Goal: Task Accomplishment & Management: Manage account settings

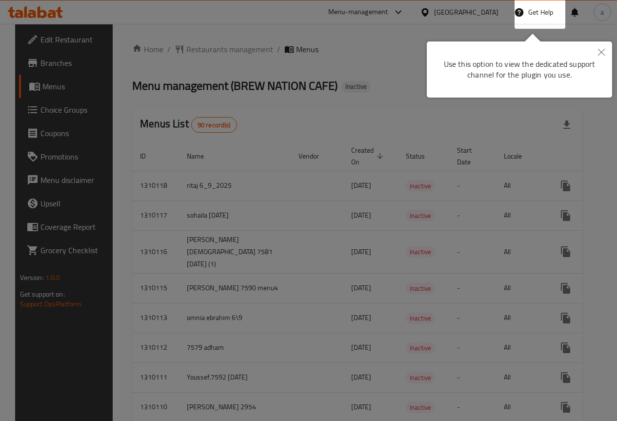
click at [598, 53] on icon "Close" at bounding box center [601, 52] width 7 height 7
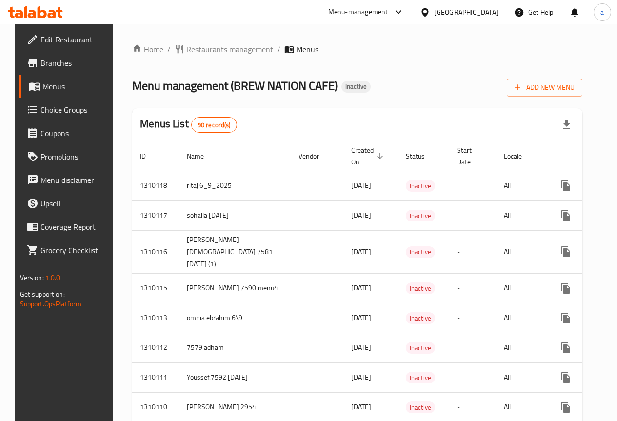
click at [58, 84] on span "Menus" at bounding box center [76, 86] width 68 height 12
click at [54, 89] on span "Menus" at bounding box center [76, 86] width 68 height 12
click at [44, 86] on span "Menus" at bounding box center [76, 86] width 68 height 12
drag, startPoint x: 62, startPoint y: 90, endPoint x: 199, endPoint y: 81, distance: 137.2
click at [61, 89] on span "Menus" at bounding box center [76, 86] width 68 height 12
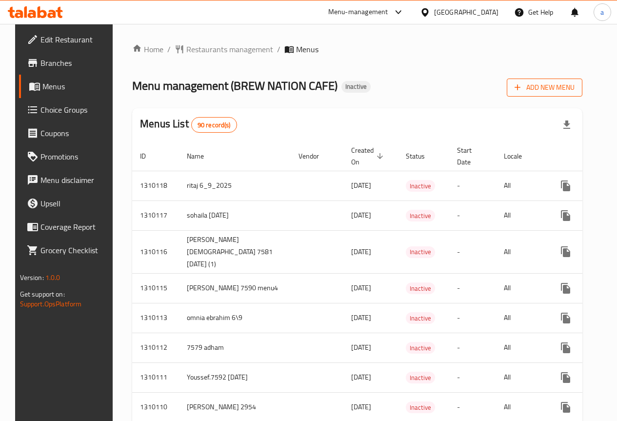
click at [541, 81] on span "Add New Menu" at bounding box center [544, 87] width 60 height 12
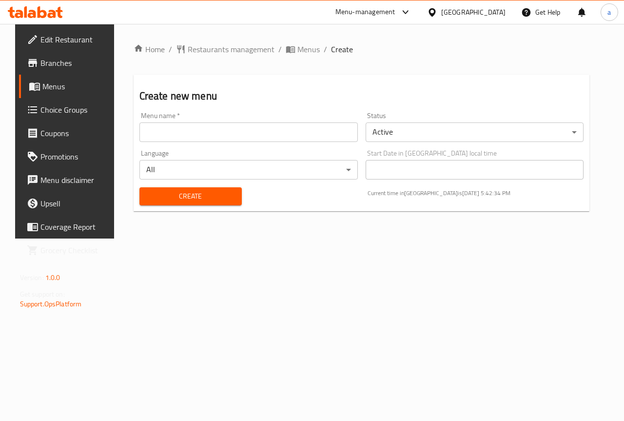
click at [245, 129] on input "text" at bounding box center [248, 131] width 218 height 19
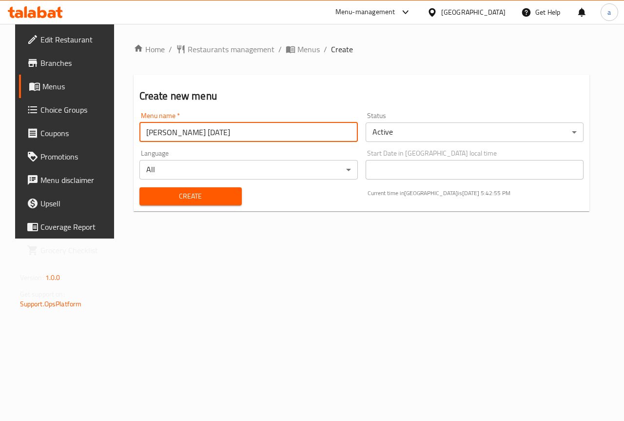
type input "[PERSON_NAME] [DATE]"
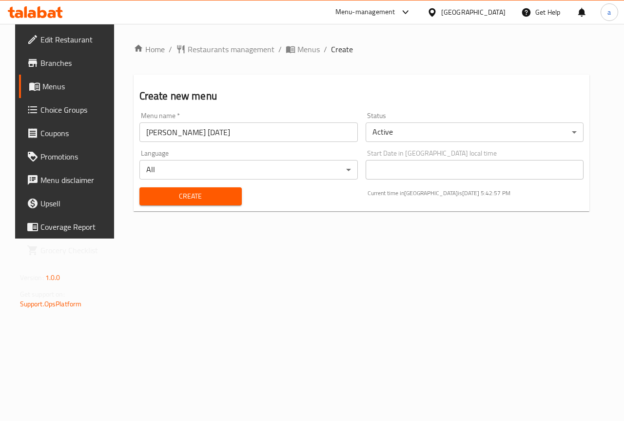
click at [220, 199] on span "Create" at bounding box center [190, 196] width 87 height 12
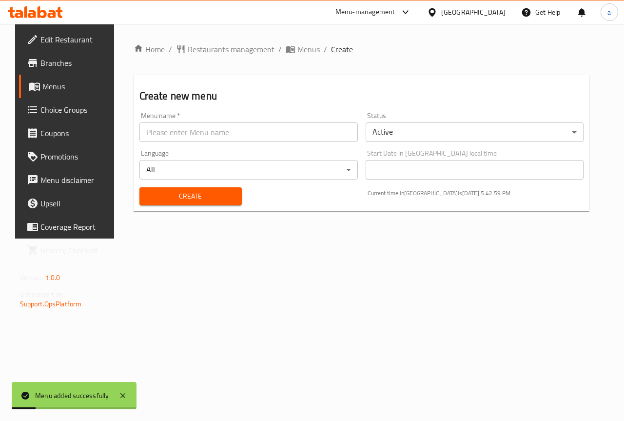
click at [67, 80] on link "Menus" at bounding box center [69, 86] width 100 height 23
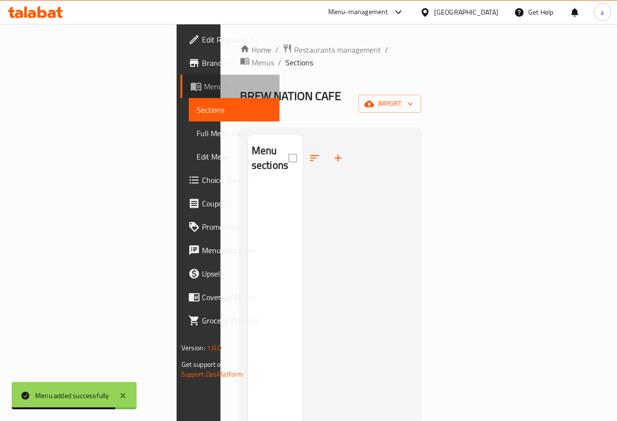
click at [180, 92] on link "Menus" at bounding box center [229, 86] width 99 height 23
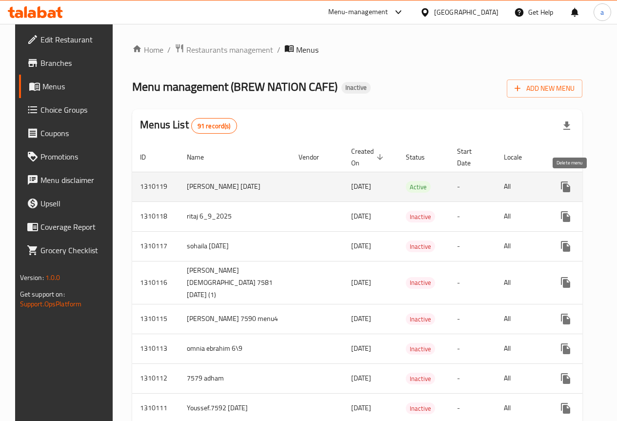
click at [609, 189] on icon "enhanced table" at bounding box center [612, 186] width 7 height 9
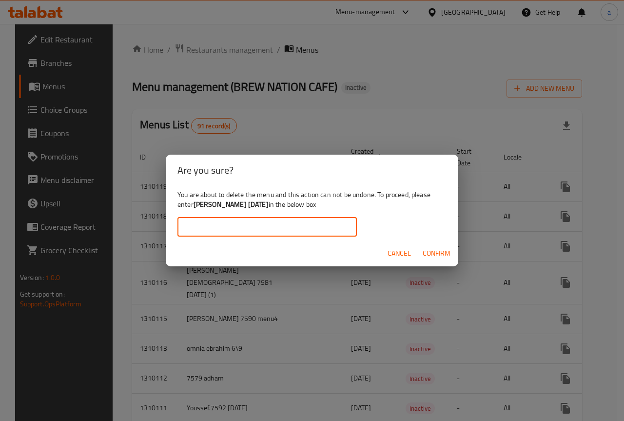
click at [325, 232] on input "text" at bounding box center [266, 226] width 179 height 19
click at [447, 252] on span "Confirm" at bounding box center [437, 253] width 28 height 12
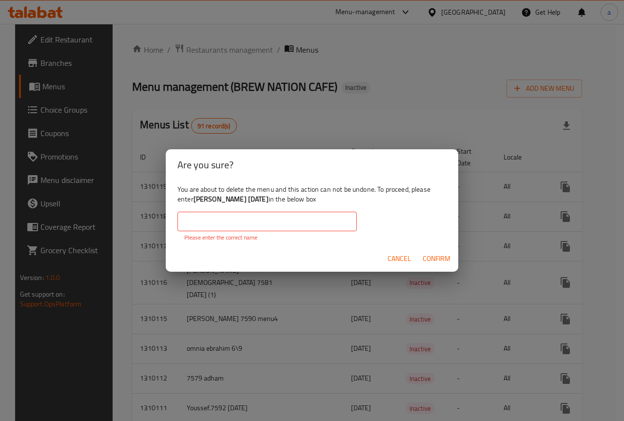
click at [331, 227] on input "text" at bounding box center [266, 221] width 179 height 19
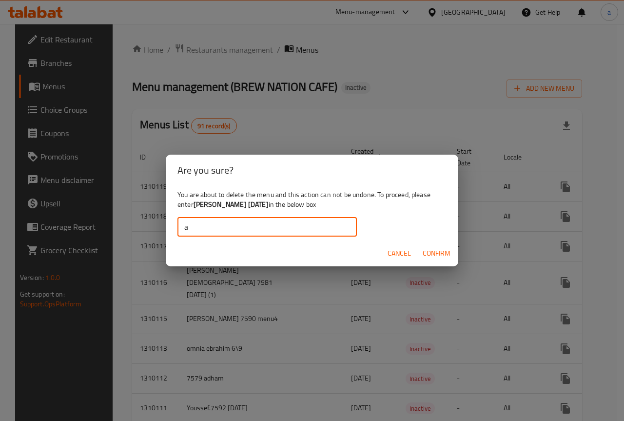
type input "a"
click at [442, 253] on span "Confirm" at bounding box center [437, 253] width 28 height 12
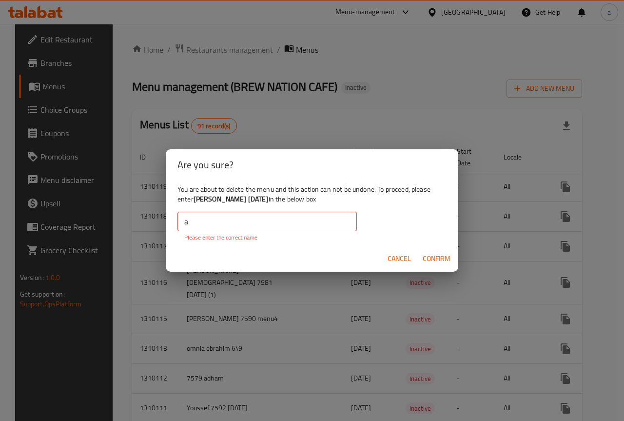
click at [300, 227] on input "a" at bounding box center [266, 221] width 179 height 19
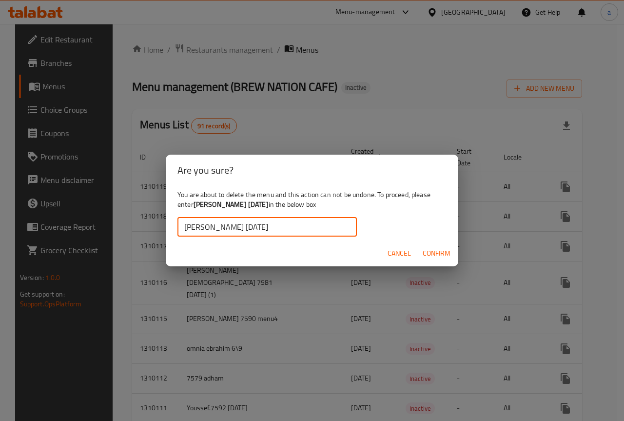
type input "[PERSON_NAME] [DATE]"
click at [423, 247] on span "Confirm" at bounding box center [437, 253] width 28 height 12
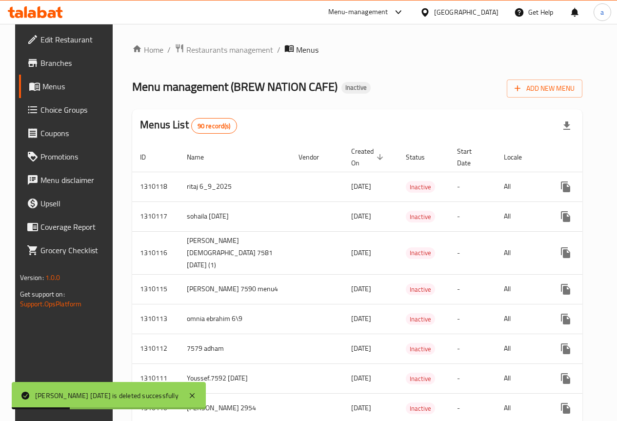
click at [54, 90] on span "Menus" at bounding box center [76, 86] width 68 height 12
click at [568, 86] on span "Add New Menu" at bounding box center [544, 88] width 60 height 12
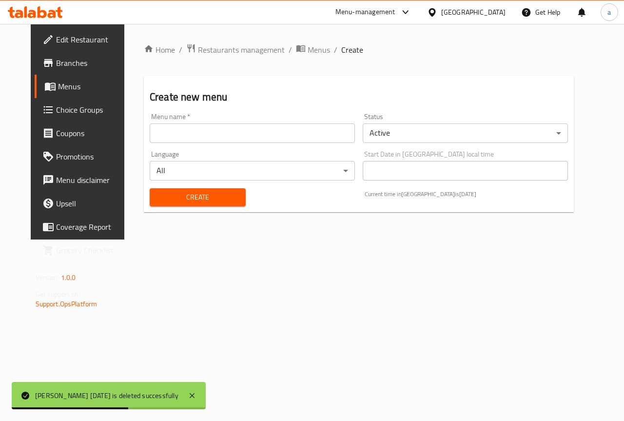
click at [303, 143] on div "Menu name   * Menu name *" at bounding box center [252, 128] width 213 height 38
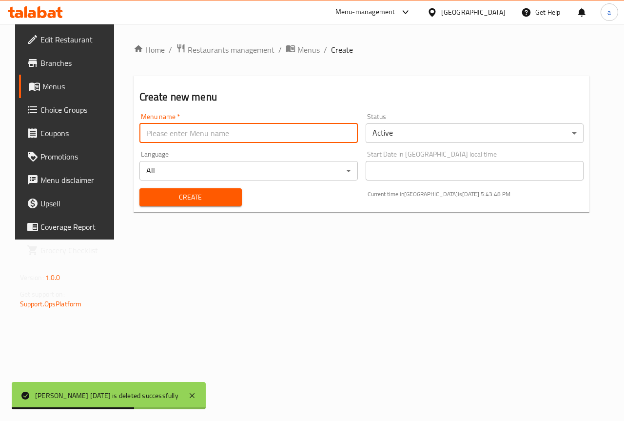
click at [302, 140] on input "text" at bounding box center [248, 132] width 218 height 19
type input "[PERSON_NAME] [DATE]"
click at [437, 138] on body "[PERSON_NAME] [DATE] is deleted successfully ​ Menu-management [GEOGRAPHIC_DATA…" at bounding box center [312, 222] width 624 height 397
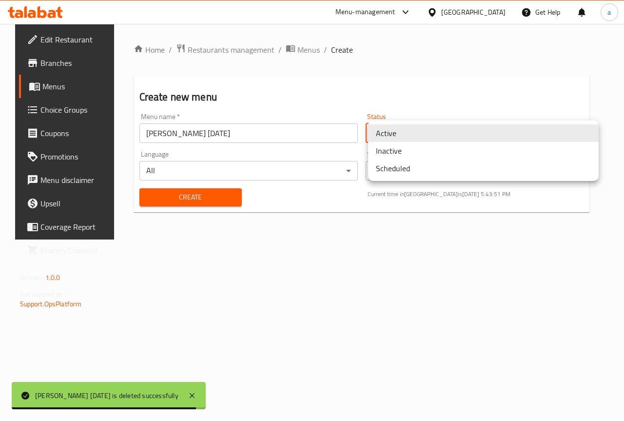
click at [422, 152] on li "Inactive" at bounding box center [483, 151] width 231 height 18
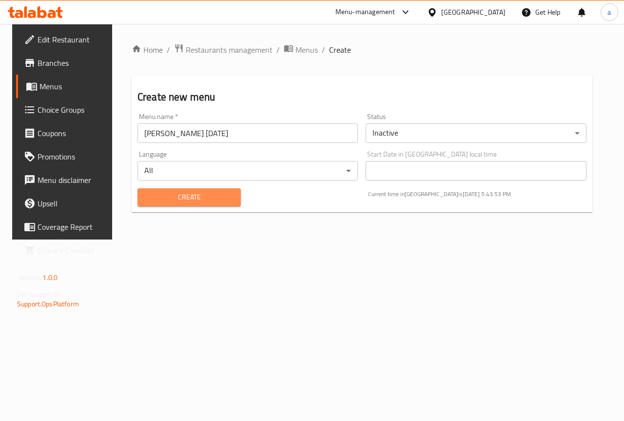
click at [213, 199] on span "Create" at bounding box center [189, 197] width 88 height 12
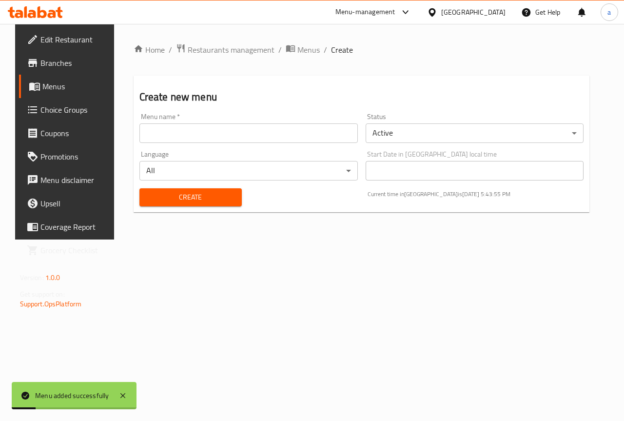
click at [25, 79] on link "Menus" at bounding box center [69, 86] width 100 height 23
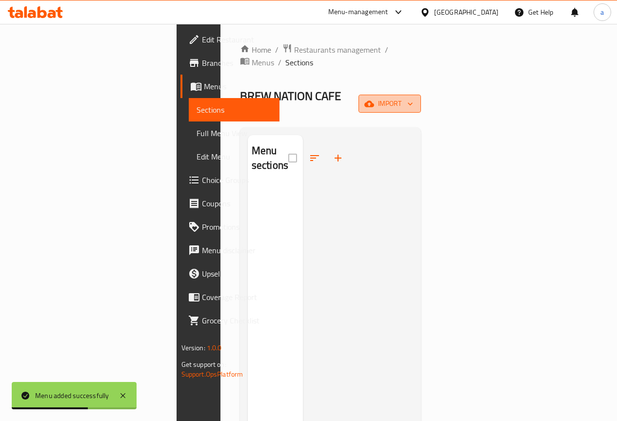
click at [415, 99] on icon "button" at bounding box center [410, 104] width 10 height 10
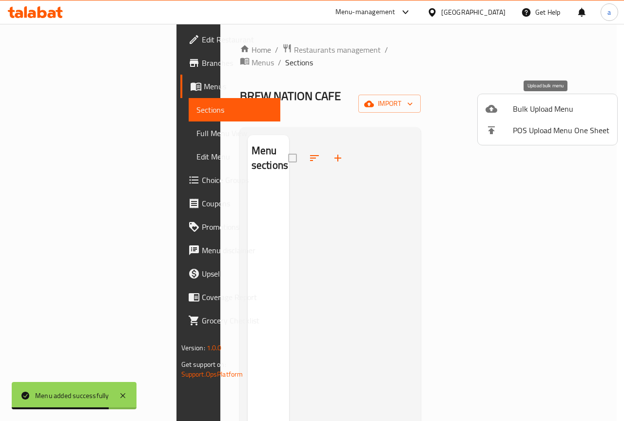
click at [546, 110] on span "Bulk Upload Menu" at bounding box center [561, 109] width 97 height 12
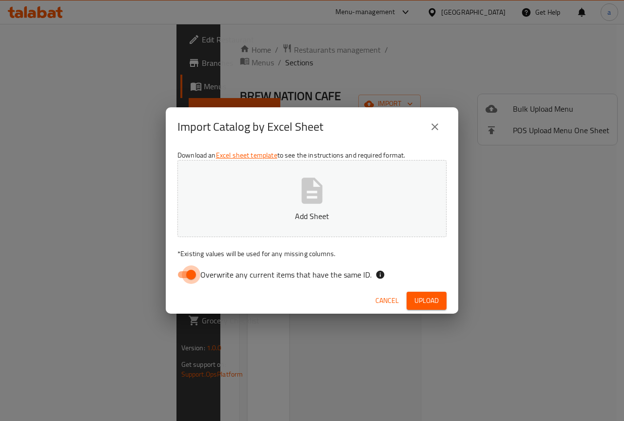
click at [187, 275] on input "Overwrite any current items that have the same ID." at bounding box center [191, 274] width 56 height 19
checkbox input "false"
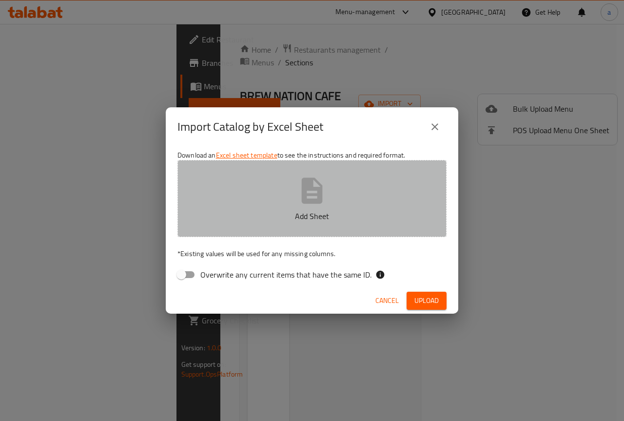
click at [324, 191] on icon "button" at bounding box center [311, 190] width 31 height 31
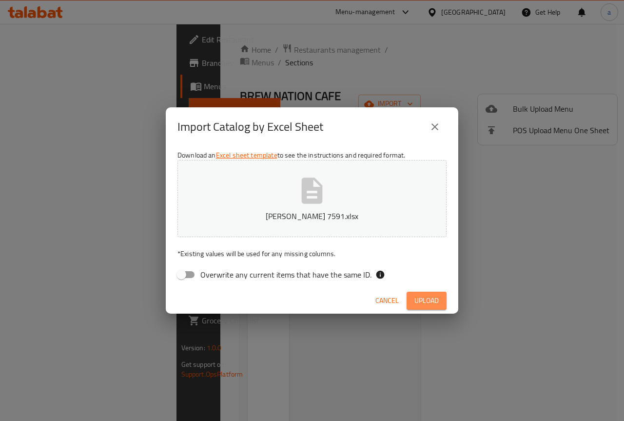
click at [430, 302] on span "Upload" at bounding box center [426, 300] width 24 height 12
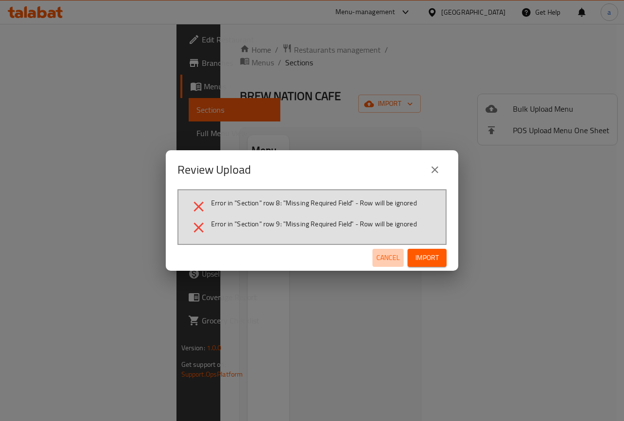
click at [392, 261] on span "Cancel" at bounding box center [387, 257] width 23 height 12
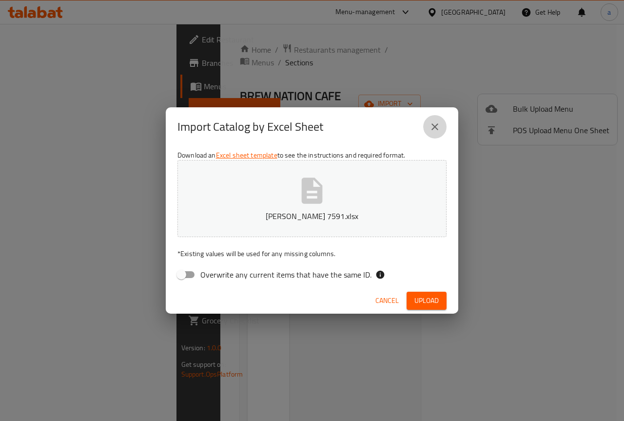
click at [437, 125] on icon "close" at bounding box center [434, 126] width 7 height 7
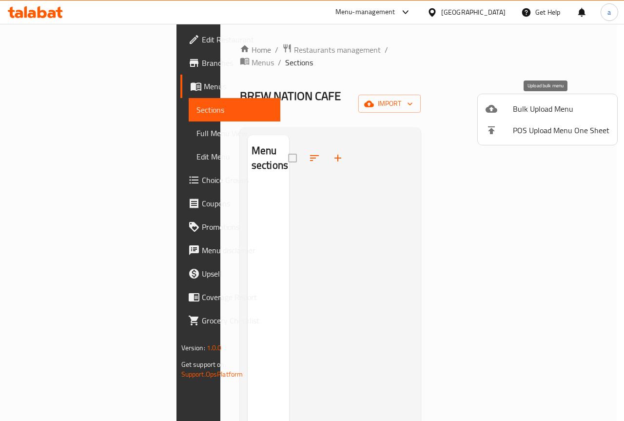
click at [563, 109] on span "Bulk Upload Menu" at bounding box center [561, 109] width 97 height 12
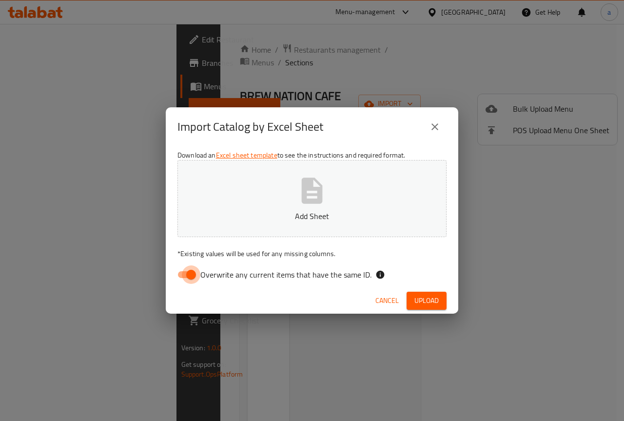
click at [191, 273] on input "Overwrite any current items that have the same ID." at bounding box center [191, 274] width 56 height 19
checkbox input "false"
click at [280, 194] on button "Add Sheet" at bounding box center [311, 198] width 269 height 77
click at [430, 306] on span "Upload" at bounding box center [426, 300] width 24 height 12
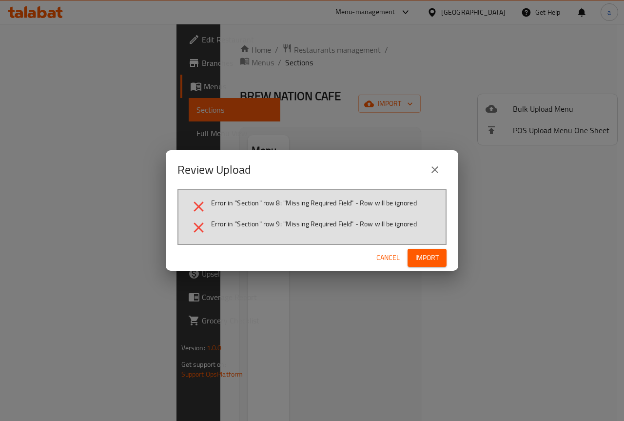
click at [432, 164] on icon "close" at bounding box center [435, 170] width 12 height 12
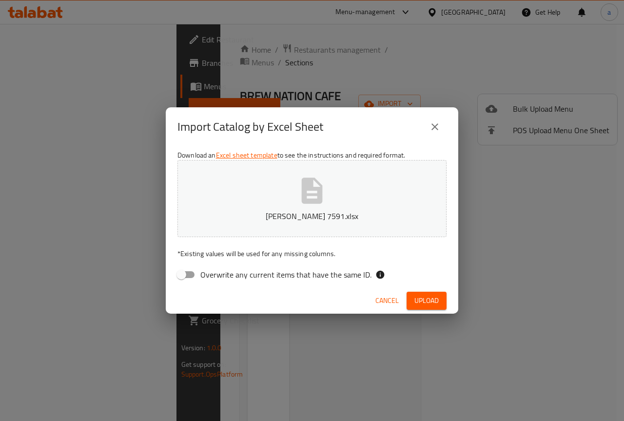
click at [437, 127] on icon "close" at bounding box center [435, 127] width 12 height 12
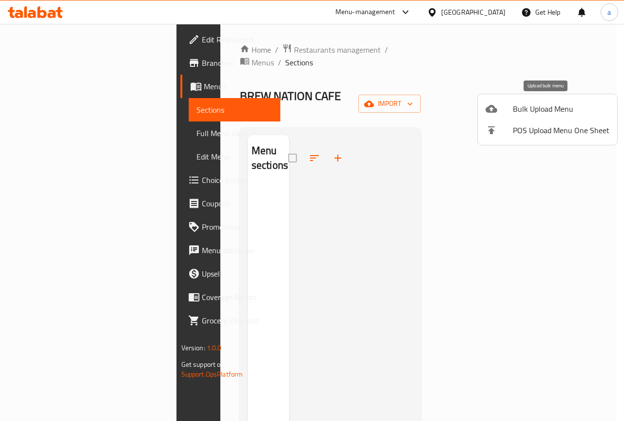
click at [534, 110] on span "Bulk Upload Menu" at bounding box center [561, 109] width 97 height 12
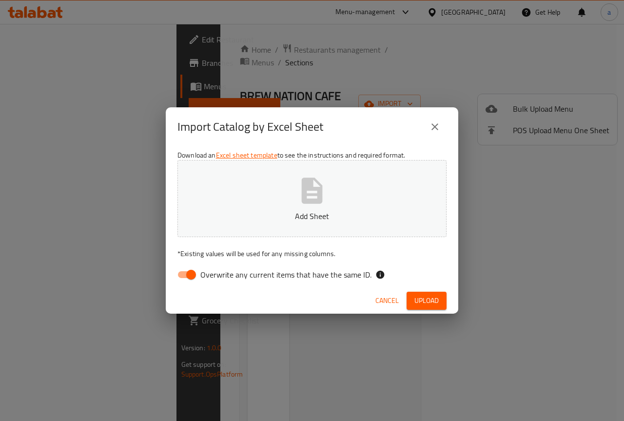
click at [300, 206] on button "Add Sheet" at bounding box center [311, 198] width 269 height 77
click at [183, 273] on input "Overwrite any current items that have the same ID." at bounding box center [191, 274] width 56 height 19
checkbox input "false"
click at [315, 196] on icon "button" at bounding box center [311, 190] width 31 height 31
click at [417, 297] on span "Upload" at bounding box center [426, 300] width 24 height 12
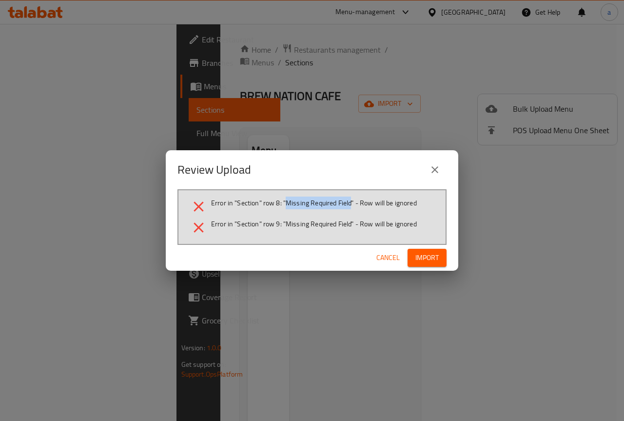
drag, startPoint x: 351, startPoint y: 202, endPoint x: 286, endPoint y: 211, distance: 66.4
click at [286, 211] on li "Error in "Section" row 8: "Missing Required Field" - Row will be ignored" at bounding box center [312, 206] width 244 height 17
copy span "Missing Required Field"
click at [438, 176] on button "close" at bounding box center [434, 169] width 23 height 23
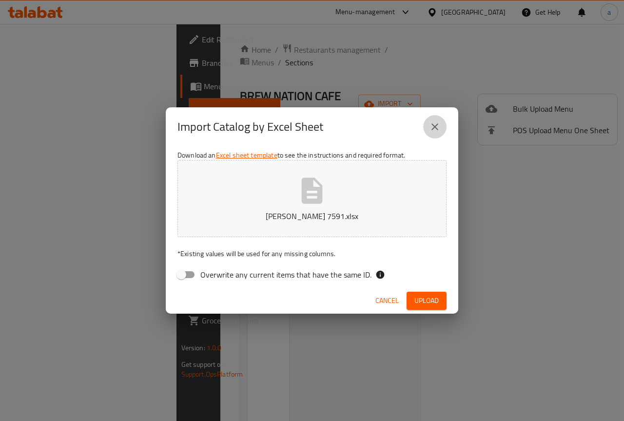
click at [432, 126] on icon "close" at bounding box center [435, 127] width 12 height 12
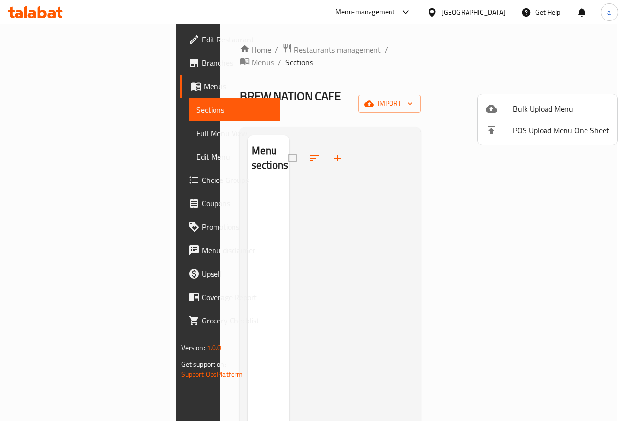
click at [419, 250] on div at bounding box center [312, 210] width 624 height 421
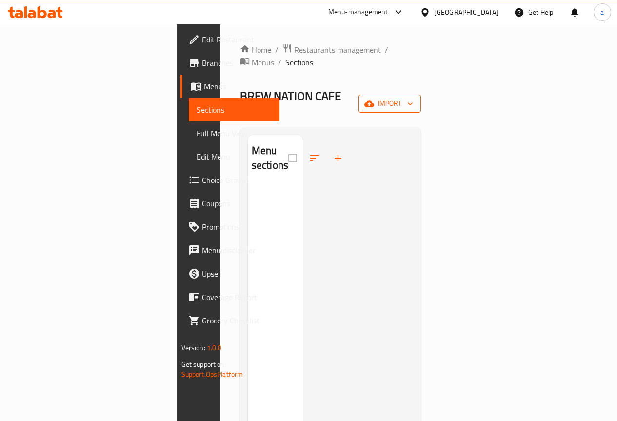
click at [413, 97] on span "import" at bounding box center [389, 103] width 47 height 12
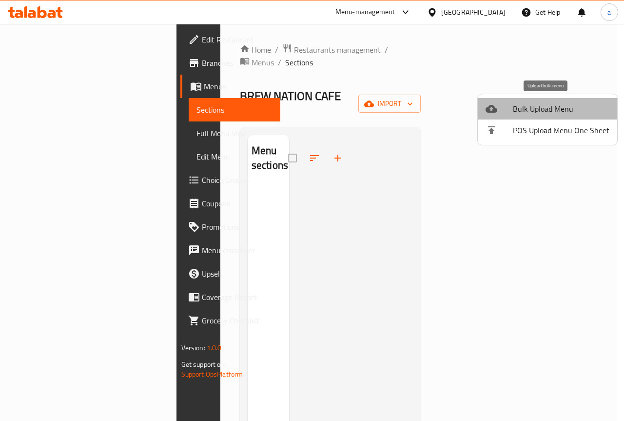
click at [547, 106] on span "Bulk Upload Menu" at bounding box center [561, 109] width 97 height 12
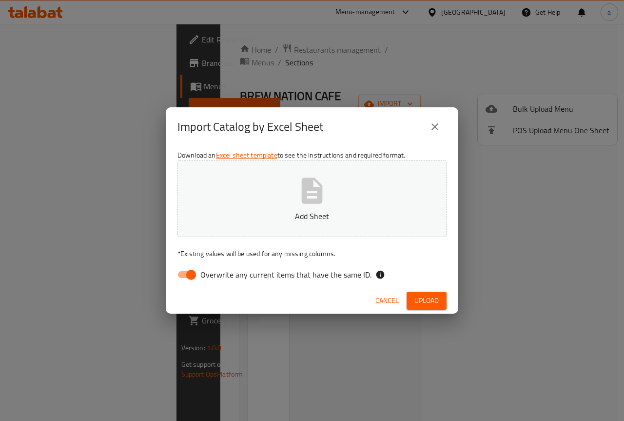
click at [193, 277] on input "Overwrite any current items that have the same ID." at bounding box center [191, 274] width 56 height 19
checkbox input "false"
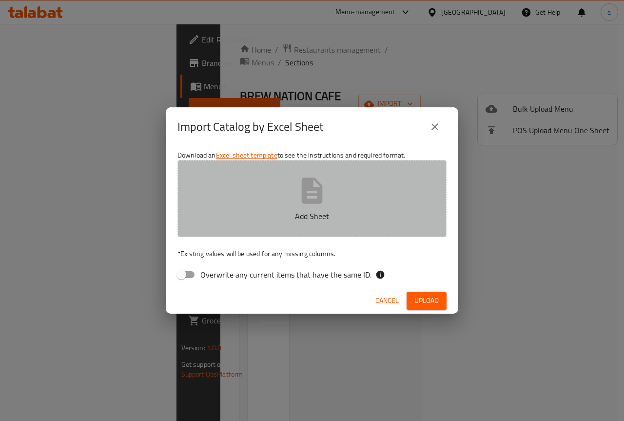
click at [289, 196] on button "Add Sheet" at bounding box center [311, 198] width 269 height 77
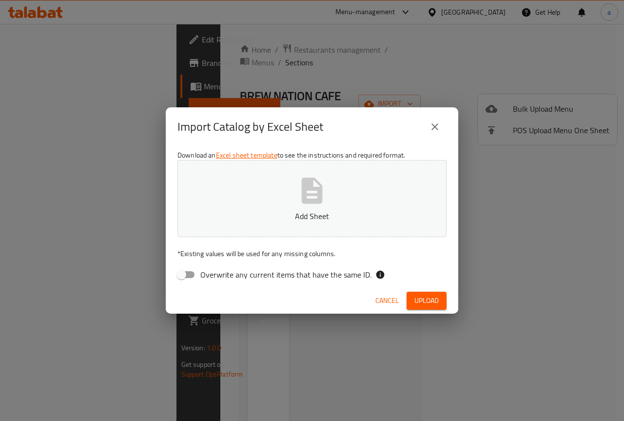
click at [434, 131] on icon "close" at bounding box center [435, 127] width 12 height 12
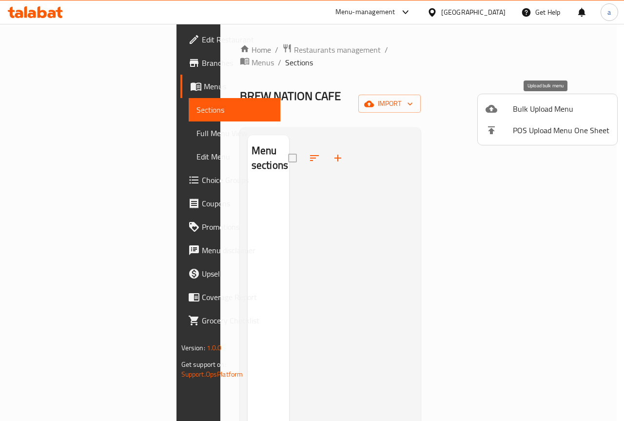
click at [555, 115] on span "Bulk Upload Menu" at bounding box center [561, 109] width 97 height 12
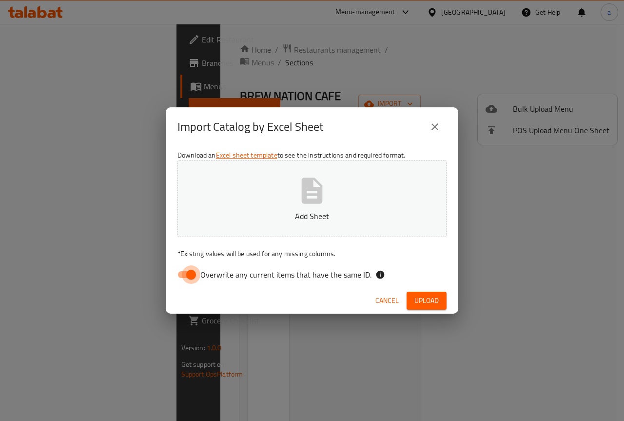
click at [190, 276] on input "Overwrite any current items that have the same ID." at bounding box center [191, 274] width 56 height 19
checkbox input "false"
click at [279, 217] on p "Add Sheet" at bounding box center [312, 216] width 239 height 12
click at [425, 296] on span "Upload" at bounding box center [426, 300] width 24 height 12
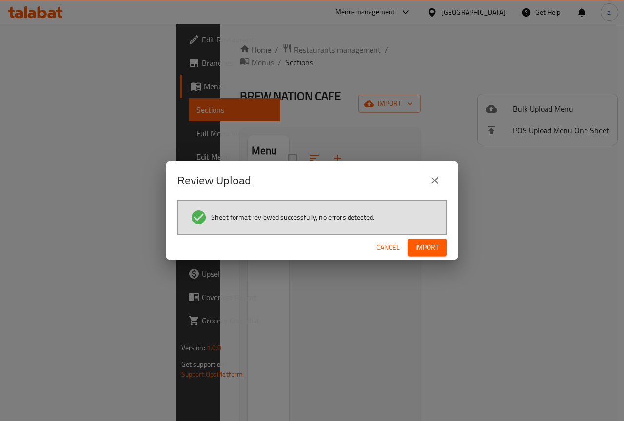
click at [435, 242] on span "Import" at bounding box center [426, 247] width 23 height 12
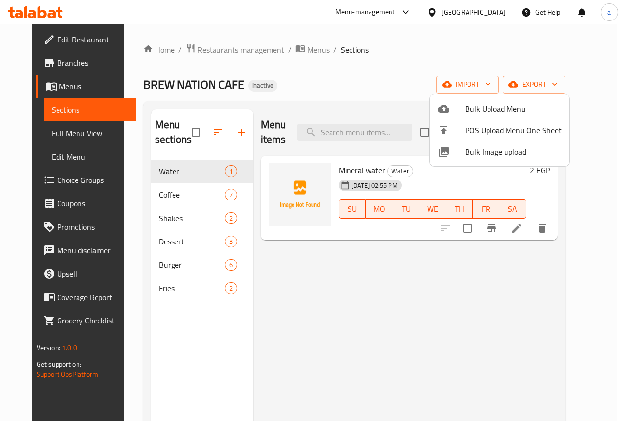
click at [303, 305] on div at bounding box center [312, 210] width 624 height 421
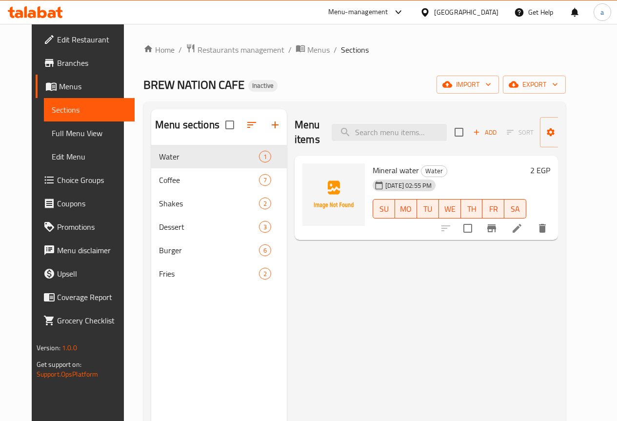
click at [72, 137] on span "Full Menu View" at bounding box center [89, 133] width 75 height 12
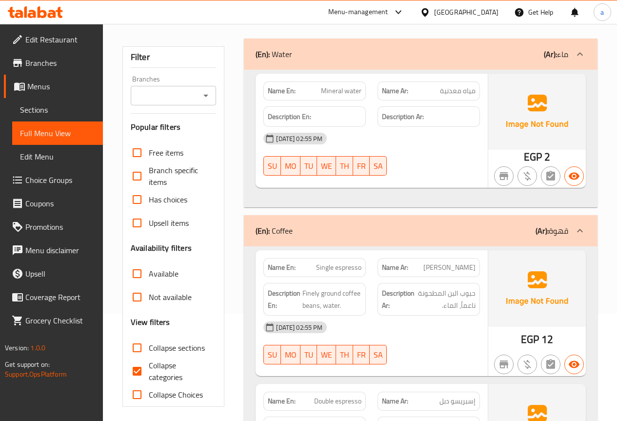
scroll to position [244, 0]
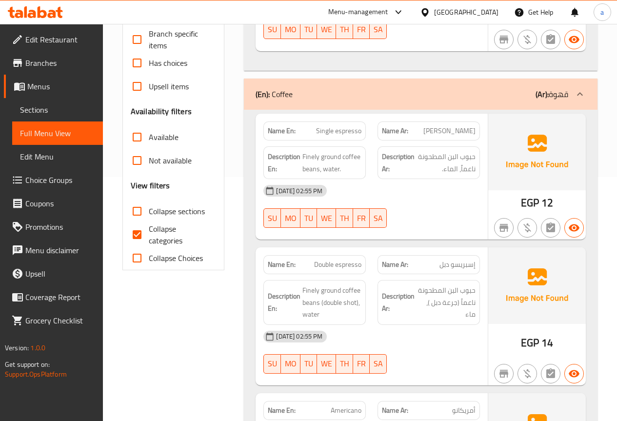
click at [162, 234] on span "Collapse categories" at bounding box center [179, 234] width 60 height 23
click at [149, 234] on input "Collapse categories" at bounding box center [136, 234] width 23 height 23
checkbox input "false"
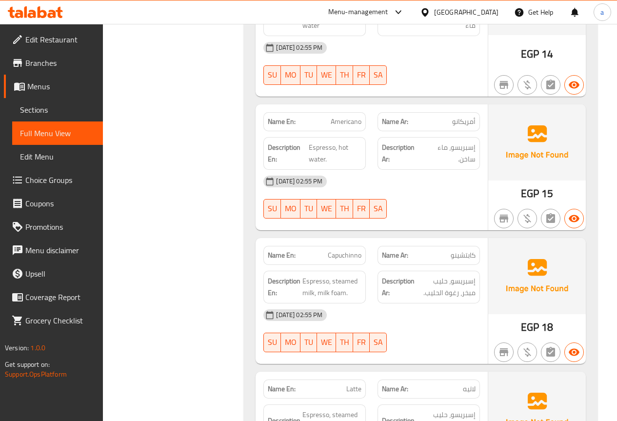
scroll to position [536, 0]
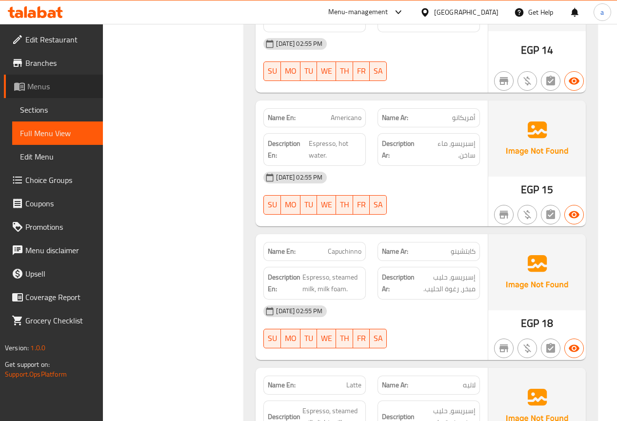
click at [70, 82] on span "Menus" at bounding box center [61, 86] width 68 height 12
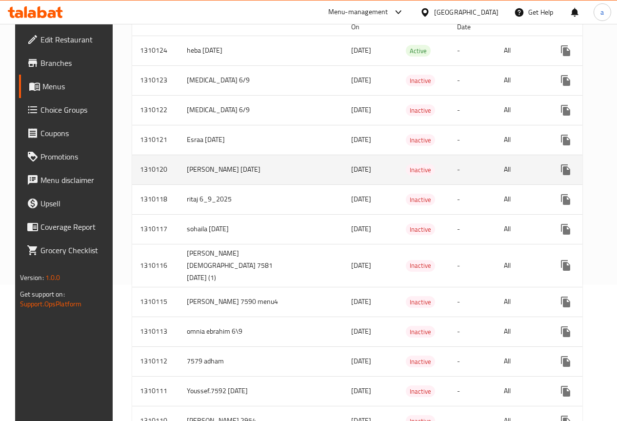
scroll to position [146, 0]
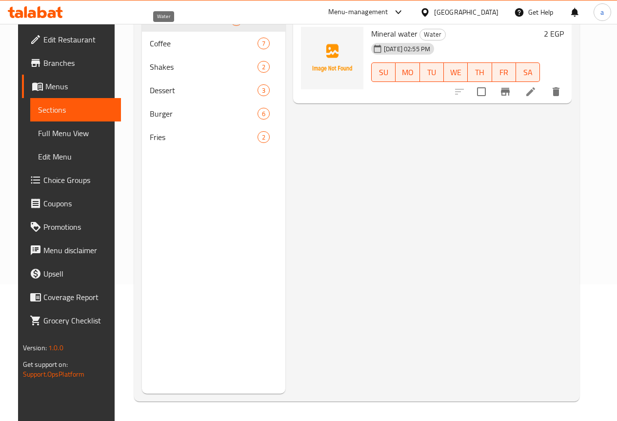
click at [174, 26] on span "Water" at bounding box center [190, 20] width 80 height 12
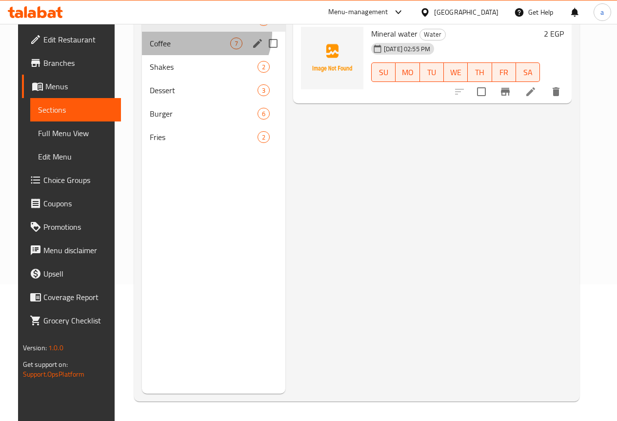
click at [193, 48] on div "Coffee 7" at bounding box center [213, 43] width 143 height 23
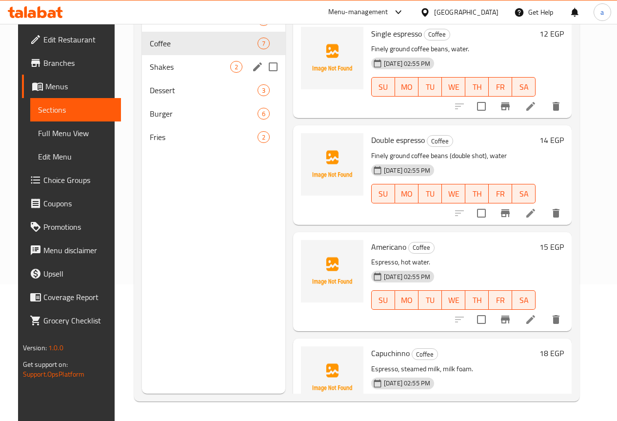
click at [174, 74] on div "Shakes 2" at bounding box center [213, 66] width 143 height 23
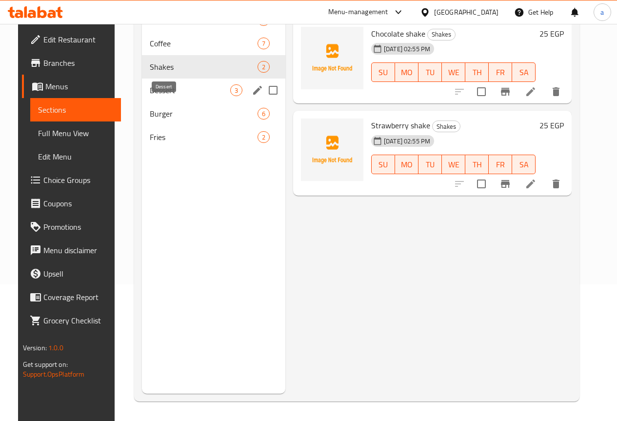
click at [176, 96] on span "Dessert" at bounding box center [190, 90] width 80 height 12
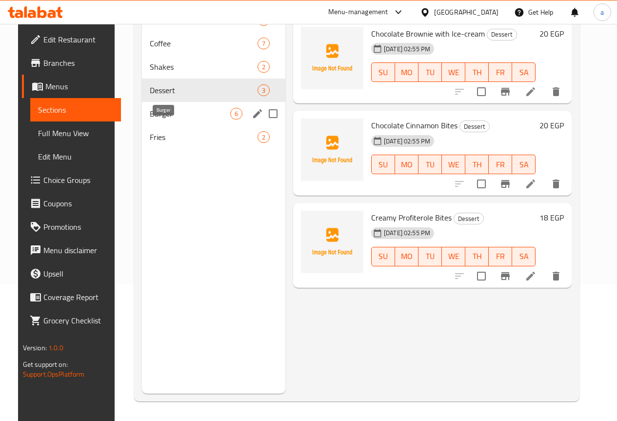
click at [182, 119] on span "Burger" at bounding box center [190, 114] width 80 height 12
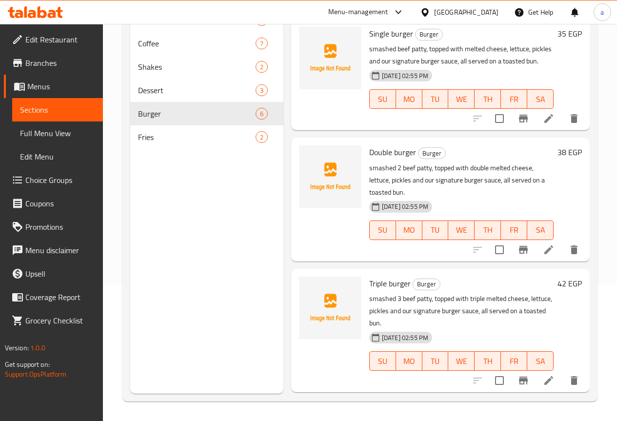
click at [183, 153] on nav "Water 1 Coffee 7 Shakes 2 Dessert 3 Burger 6 Fries 2" at bounding box center [206, 78] width 153 height 148
click at [229, 142] on span "2" at bounding box center [234, 137] width 11 height 9
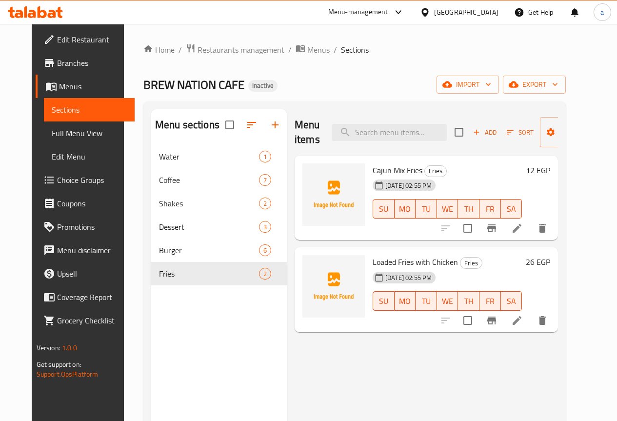
click at [280, 92] on div "BREW NATION CAFE Inactive import export" at bounding box center [354, 85] width 422 height 18
